Goal: Transaction & Acquisition: Obtain resource

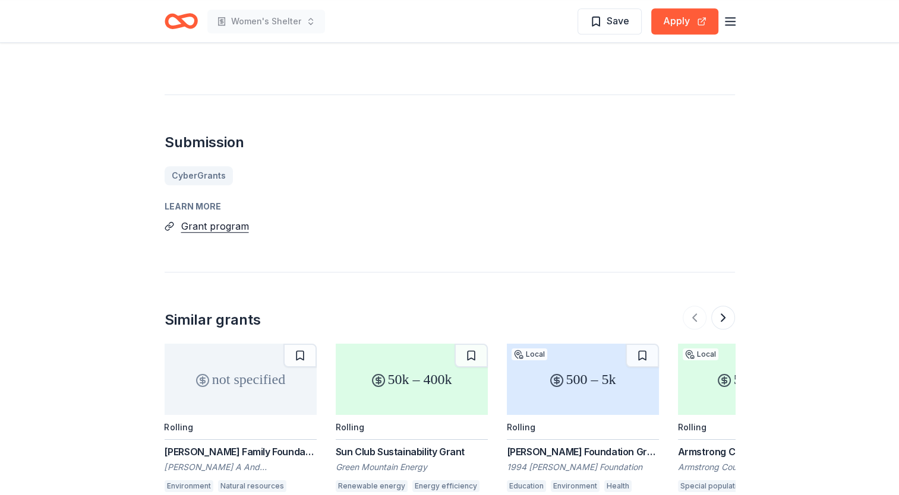
scroll to position [950, 0]
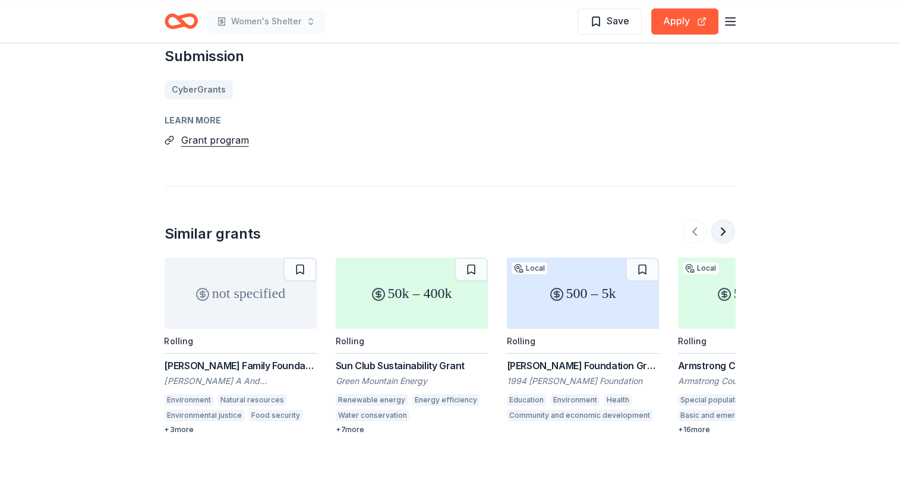
click at [726, 235] on button at bounding box center [723, 232] width 24 height 24
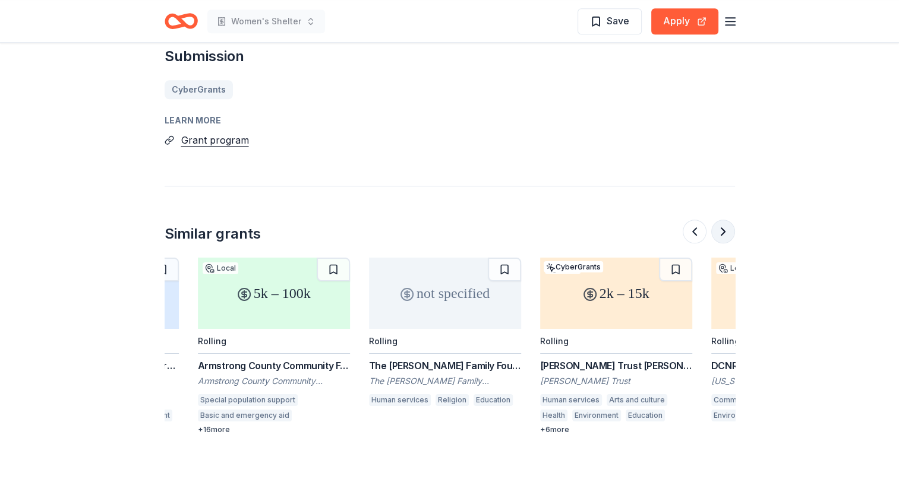
scroll to position [0, 513]
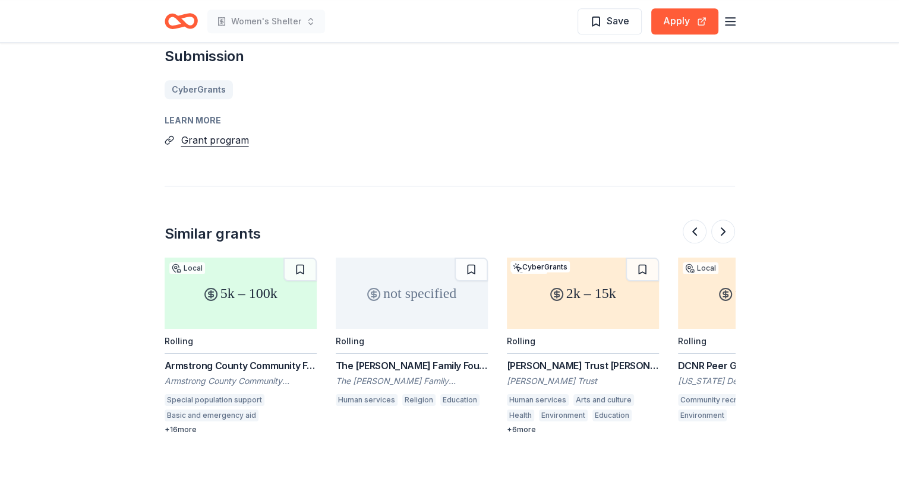
click at [418, 364] on div "The [PERSON_NAME] Family Foundation Grant" at bounding box center [412, 366] width 152 height 14
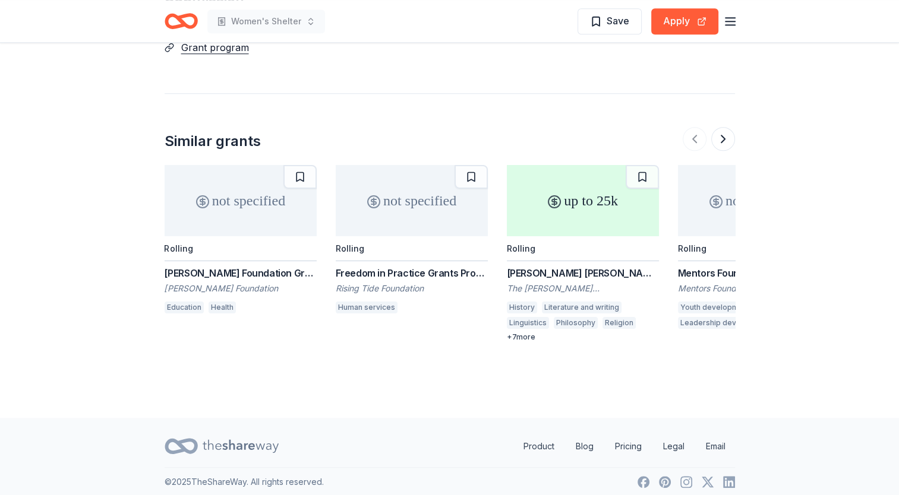
scroll to position [1018, 0]
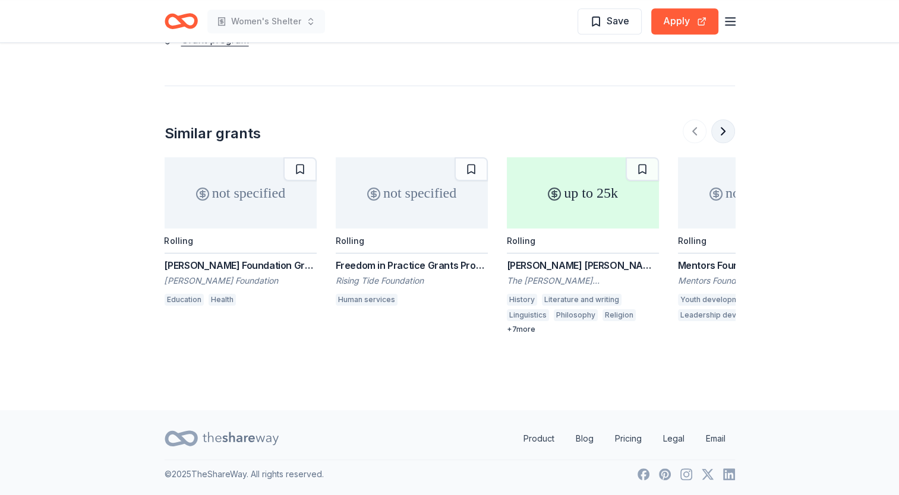
click at [729, 135] on button at bounding box center [723, 131] width 24 height 24
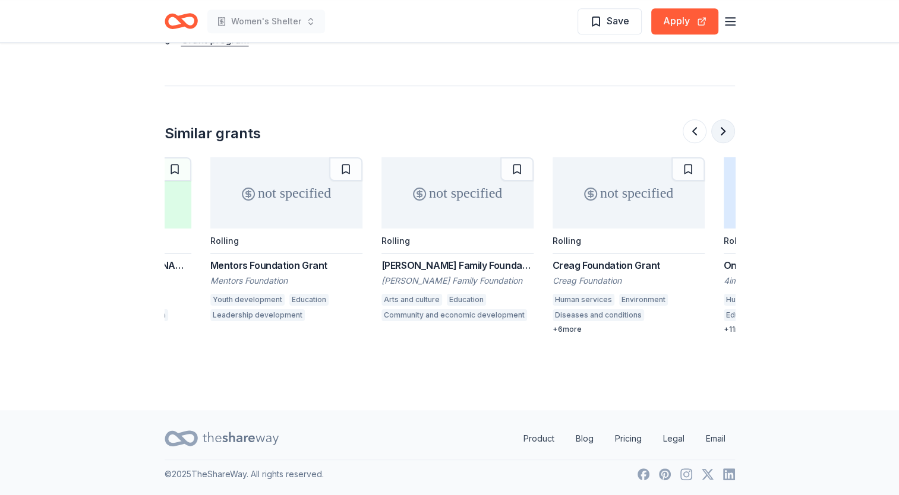
scroll to position [0, 513]
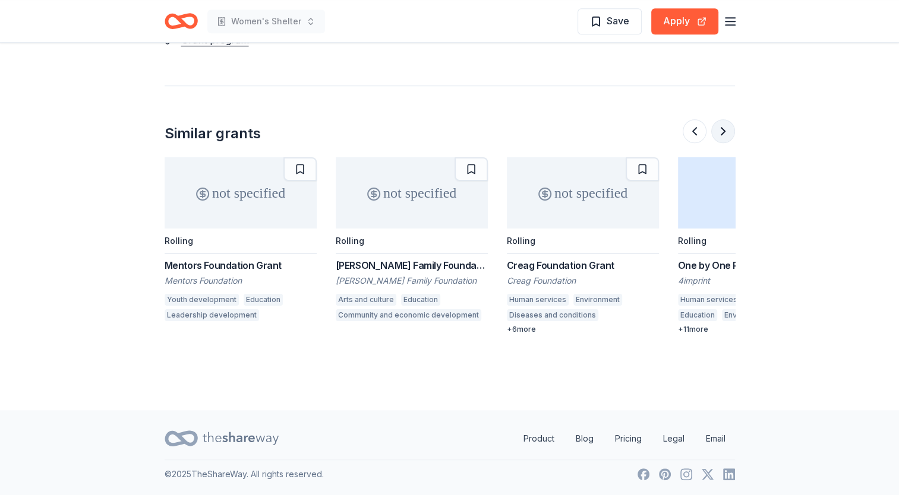
click at [727, 134] on button at bounding box center [723, 131] width 24 height 24
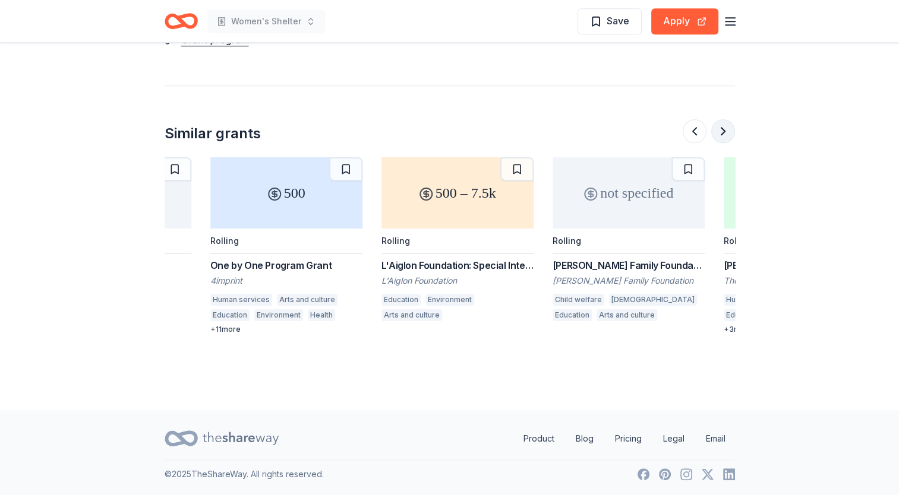
scroll to position [0, 1026]
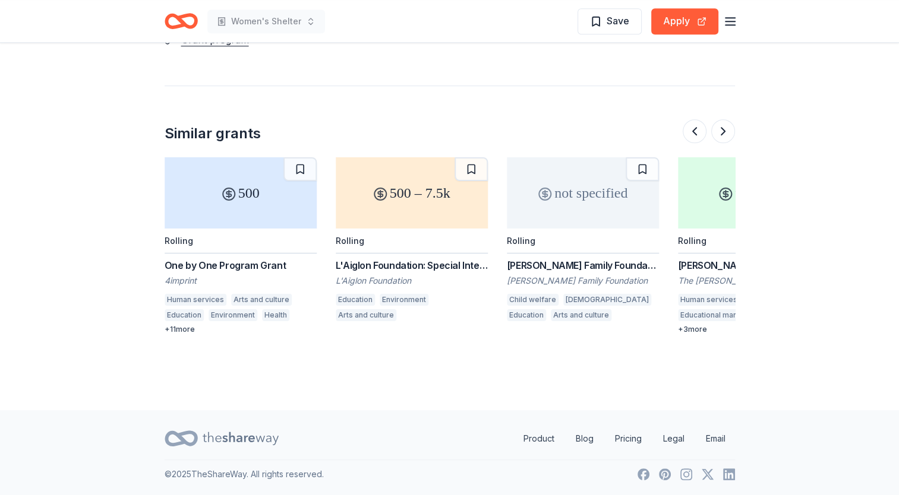
click at [561, 267] on div "Hodges Family Foundation Grants" at bounding box center [583, 265] width 152 height 14
click at [725, 134] on button at bounding box center [723, 131] width 24 height 24
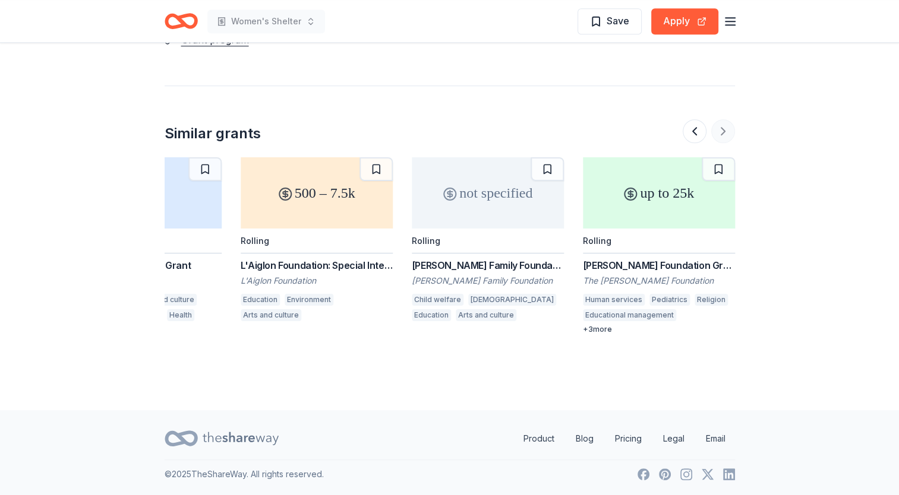
click at [725, 134] on div at bounding box center [708, 131] width 52 height 24
click at [691, 135] on button at bounding box center [694, 131] width 24 height 24
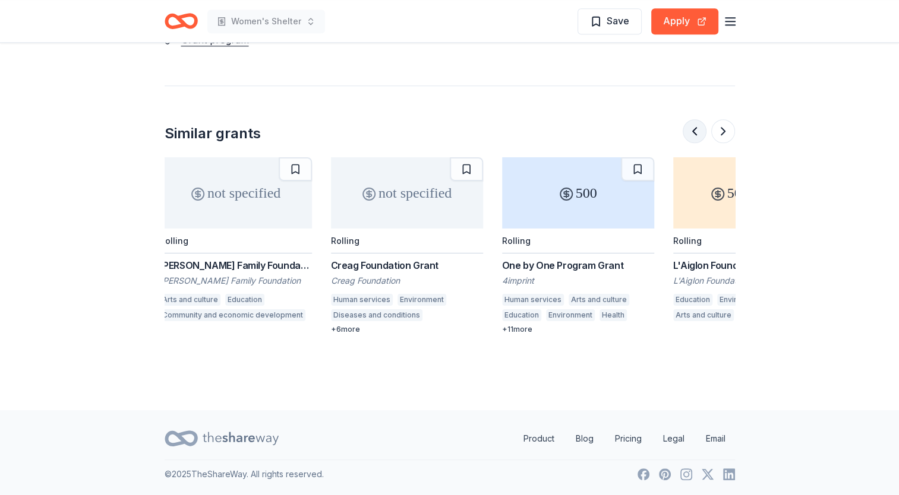
scroll to position [0, 684]
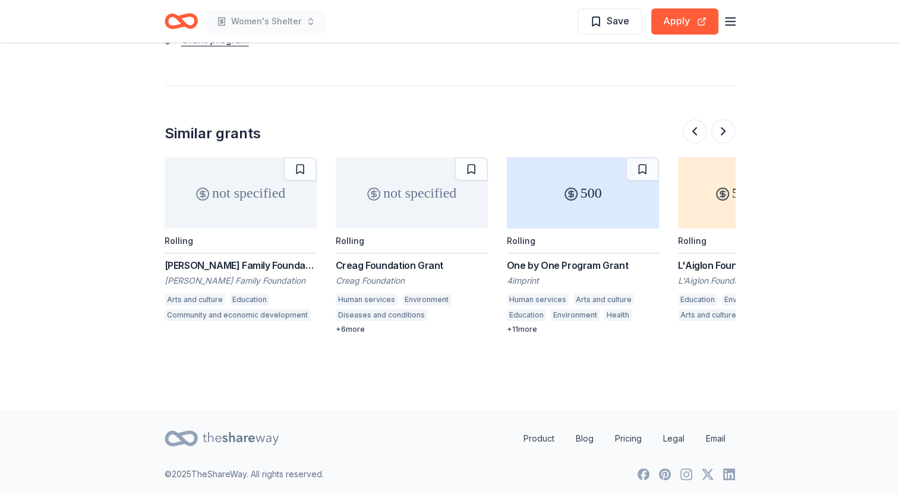
click at [403, 261] on div "Creag Foundation Grant" at bounding box center [412, 265] width 152 height 14
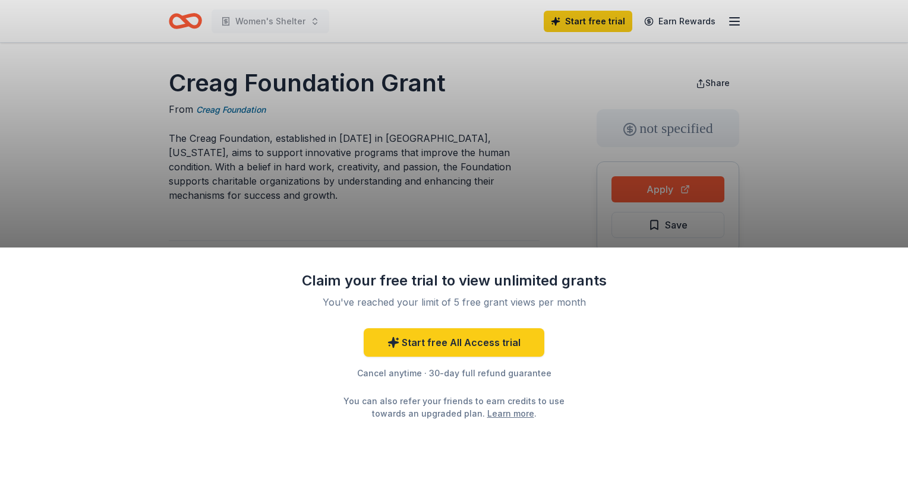
click at [577, 116] on div "Claim your free trial to view unlimited grants You've reached your limit of 5 f…" at bounding box center [454, 247] width 908 height 495
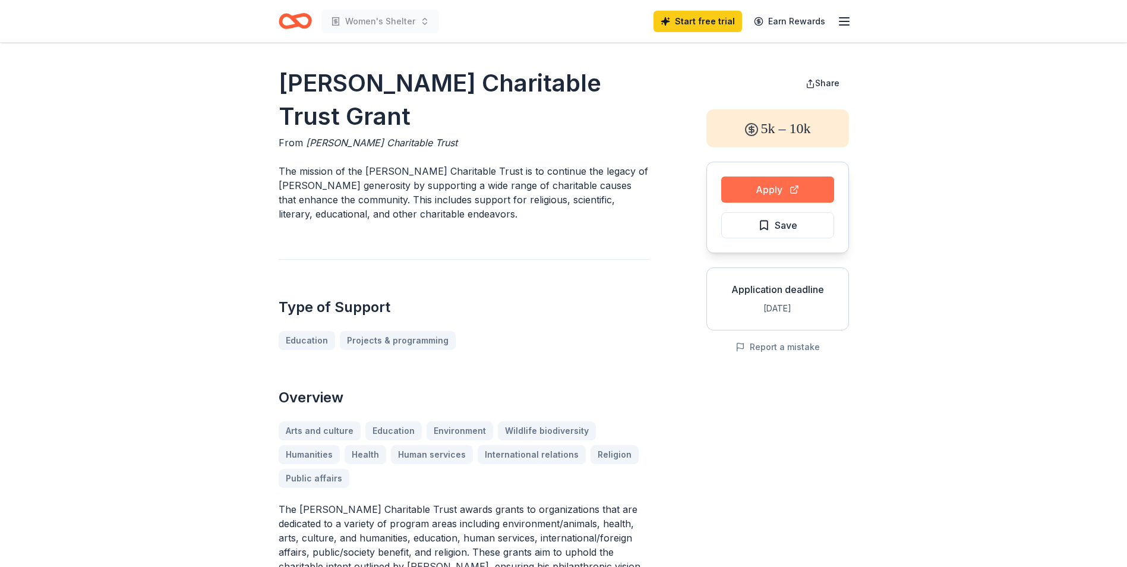
click at [750, 188] on button "Apply" at bounding box center [777, 189] width 113 height 26
